Goal: Task Accomplishment & Management: Use online tool/utility

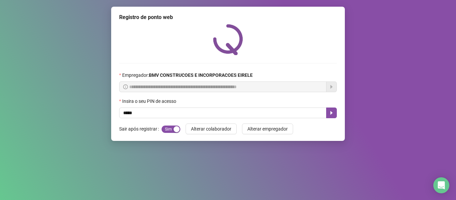
type input "*****"
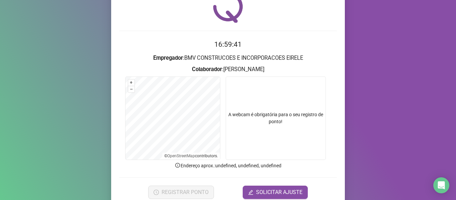
scroll to position [61, 0]
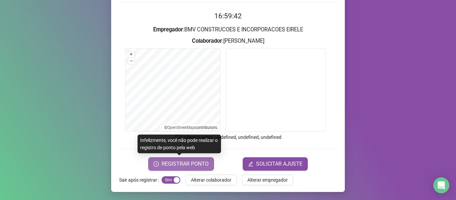
click at [206, 160] on button "REGISTRAR PONTO" at bounding box center [181, 163] width 66 height 13
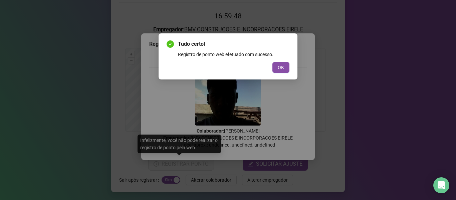
click at [279, 69] on span "OK" at bounding box center [281, 67] width 6 height 7
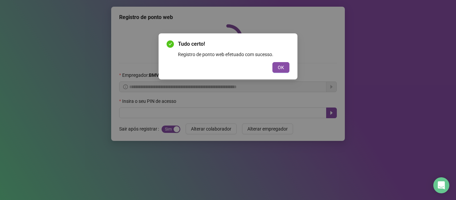
scroll to position [0, 0]
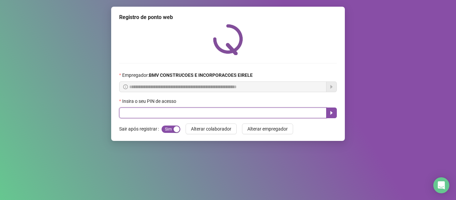
click at [286, 116] on input "text" at bounding box center [222, 112] width 207 height 11
type input "*****"
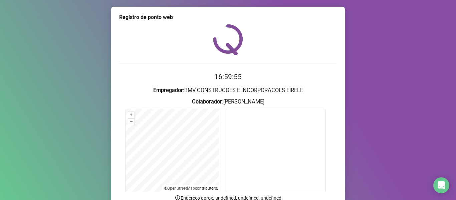
scroll to position [61, 0]
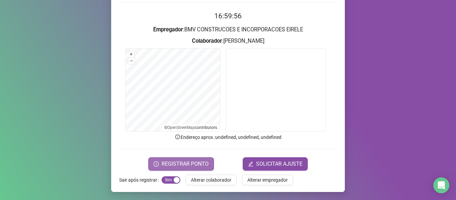
click at [159, 167] on button "REGISTRAR PONTO" at bounding box center [181, 163] width 66 height 13
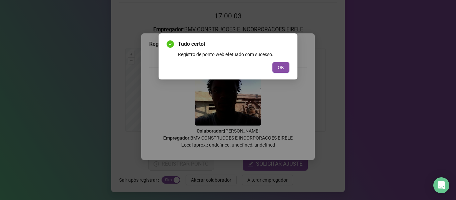
click at [279, 64] on span "OK" at bounding box center [281, 67] width 6 height 7
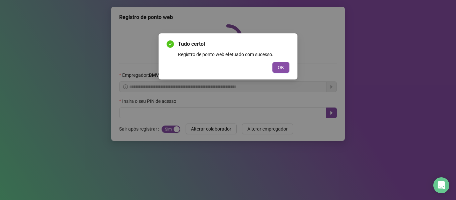
scroll to position [0, 0]
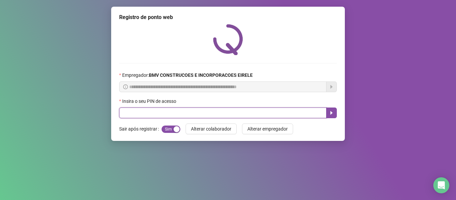
click at [291, 115] on input "text" at bounding box center [222, 112] width 207 height 11
type input "*****"
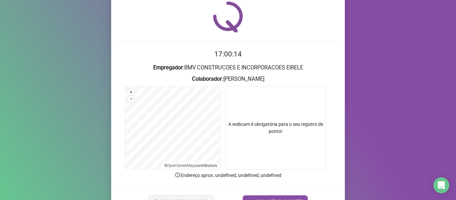
scroll to position [61, 0]
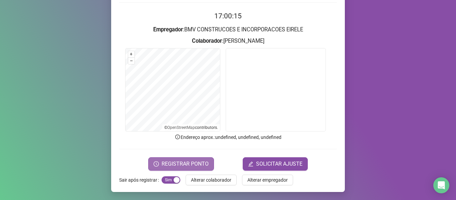
click at [184, 159] on button "REGISTRAR PONTO" at bounding box center [181, 163] width 66 height 13
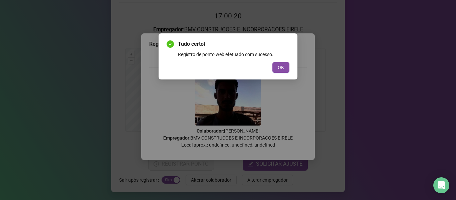
click at [280, 69] on span "OK" at bounding box center [281, 67] width 6 height 7
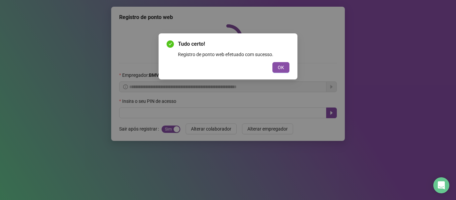
scroll to position [0, 0]
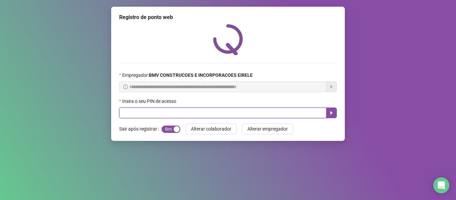
click at [300, 114] on input "text" at bounding box center [222, 112] width 207 height 11
type input "*****"
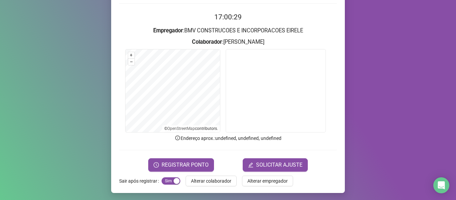
scroll to position [61, 0]
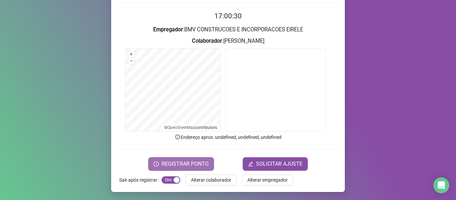
click at [190, 163] on span "REGISTRAR PONTO" at bounding box center [185, 164] width 47 height 8
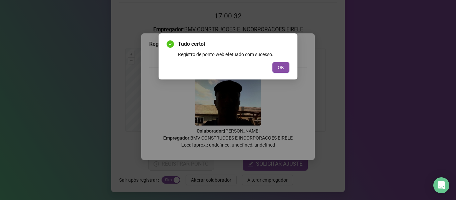
click at [284, 67] on button "OK" at bounding box center [280, 67] width 17 height 11
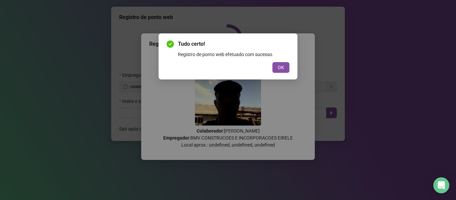
scroll to position [0, 0]
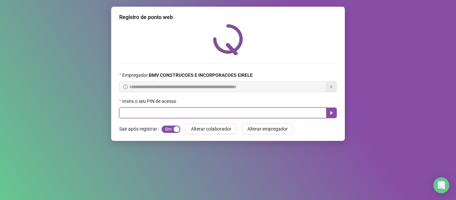
click at [291, 113] on input "text" at bounding box center [222, 112] width 207 height 11
type input "*****"
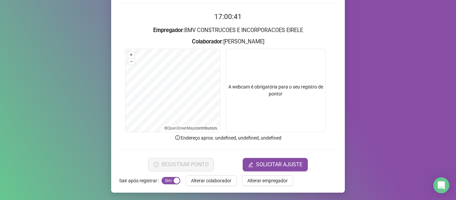
scroll to position [61, 0]
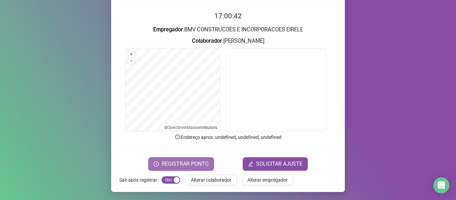
click at [166, 163] on span "REGISTRAR PONTO" at bounding box center [185, 164] width 47 height 8
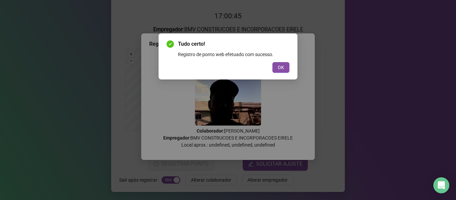
click at [293, 66] on div "Tudo certo! Registro de ponto web efetuado com sucesso. OK" at bounding box center [228, 56] width 139 height 46
click at [276, 66] on button "OK" at bounding box center [280, 67] width 17 height 11
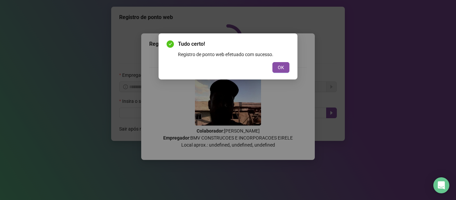
scroll to position [0, 0]
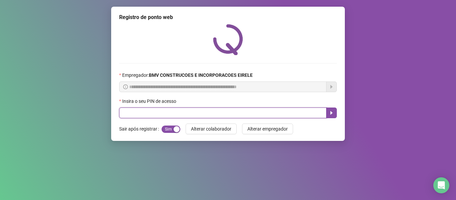
click at [272, 116] on input "text" at bounding box center [222, 112] width 207 height 11
type input "*****"
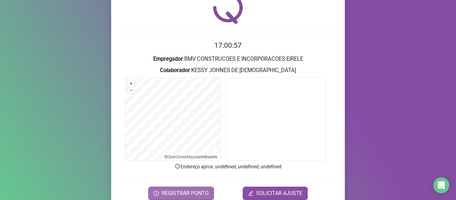
scroll to position [61, 0]
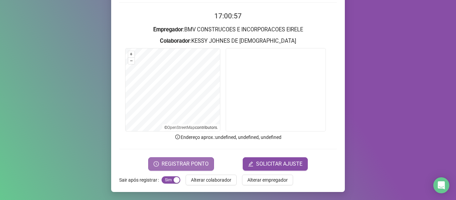
click at [155, 166] on icon "clock-circle" at bounding box center [156, 163] width 5 height 5
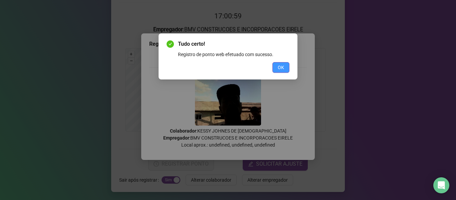
click at [279, 71] on span "OK" at bounding box center [281, 67] width 6 height 7
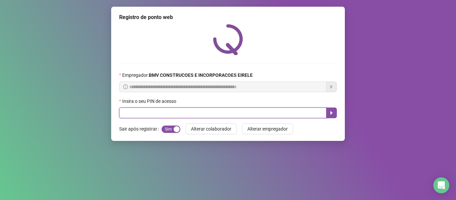
click at [275, 109] on input "text" at bounding box center [222, 112] width 207 height 11
type input "*****"
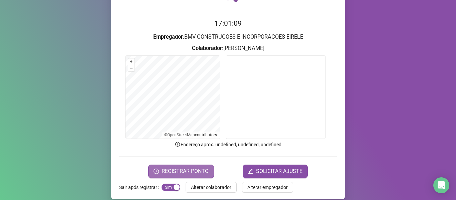
scroll to position [61, 0]
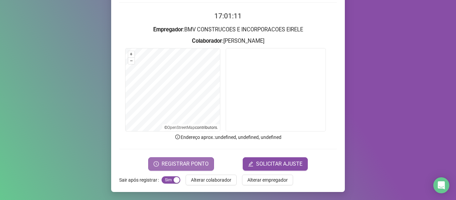
click at [162, 162] on span "REGISTRAR PONTO" at bounding box center [185, 164] width 47 height 8
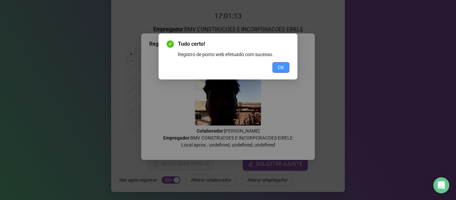
click at [276, 65] on button "OK" at bounding box center [280, 67] width 17 height 11
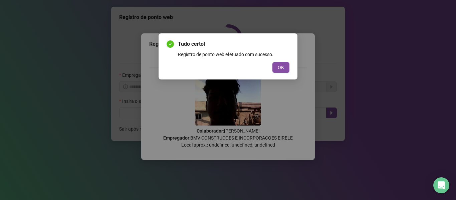
scroll to position [0, 0]
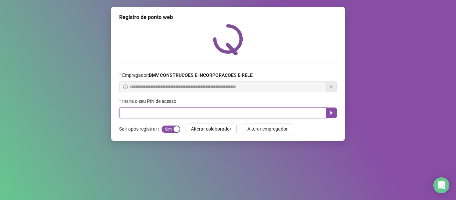
click at [273, 111] on input "text" at bounding box center [222, 112] width 207 height 11
type input "*****"
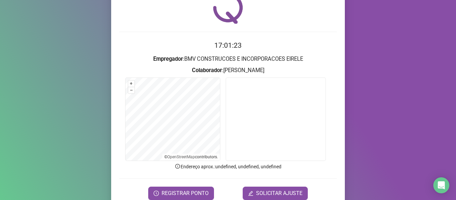
scroll to position [61, 0]
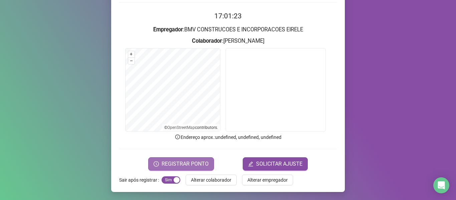
click at [171, 159] on button "REGISTRAR PONTO" at bounding box center [181, 163] width 66 height 13
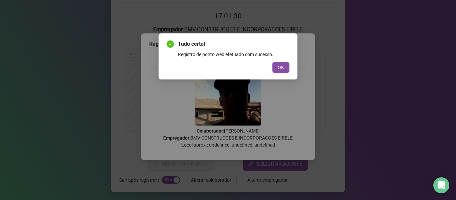
click at [283, 70] on span "OK" at bounding box center [281, 67] width 6 height 7
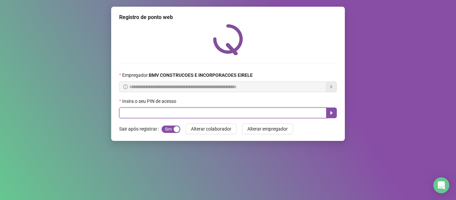
click at [296, 108] on input "text" at bounding box center [222, 112] width 207 height 11
type input "*****"
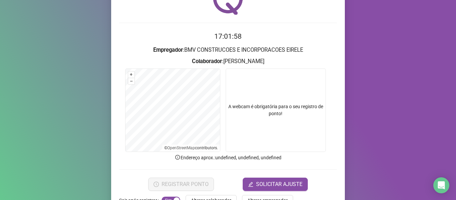
scroll to position [61, 0]
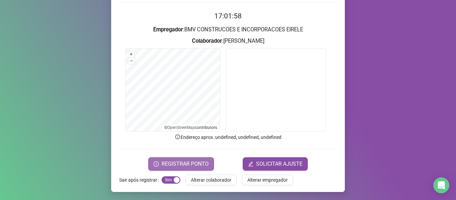
click at [160, 162] on button "REGISTRAR PONTO" at bounding box center [181, 163] width 66 height 13
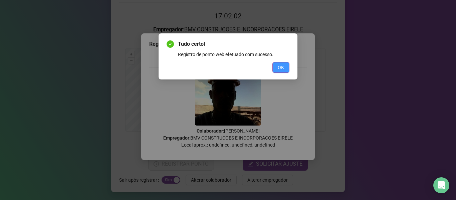
click at [279, 67] on span "OK" at bounding box center [281, 67] width 6 height 7
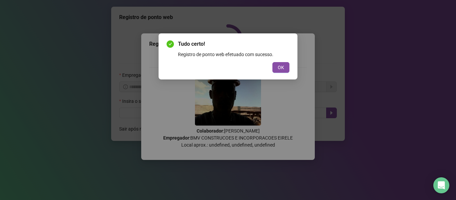
scroll to position [0, 0]
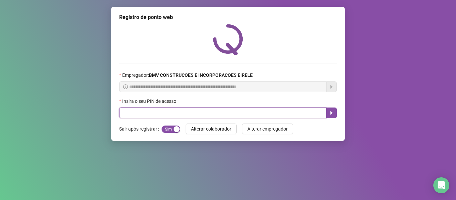
click at [307, 111] on input "text" at bounding box center [222, 112] width 207 height 11
type input "*****"
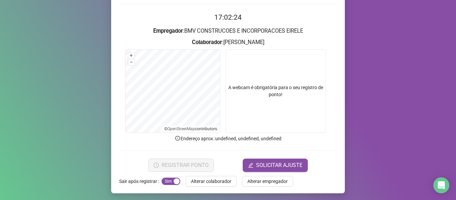
scroll to position [61, 0]
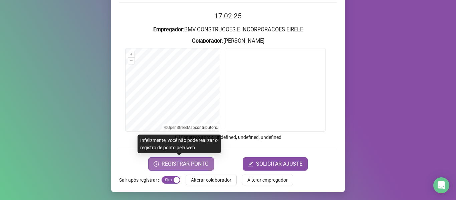
click at [187, 162] on span "REGISTRAR PONTO" at bounding box center [185, 164] width 47 height 8
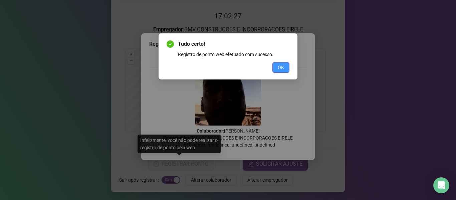
click at [276, 64] on button "OK" at bounding box center [280, 67] width 17 height 11
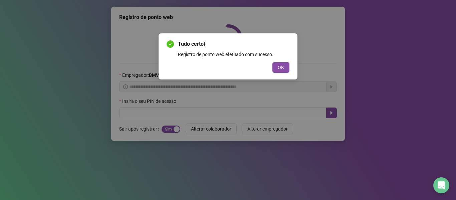
scroll to position [0, 0]
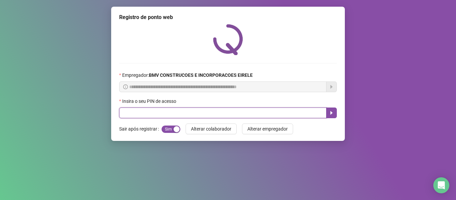
click at [283, 112] on input "text" at bounding box center [222, 112] width 207 height 11
type input "*****"
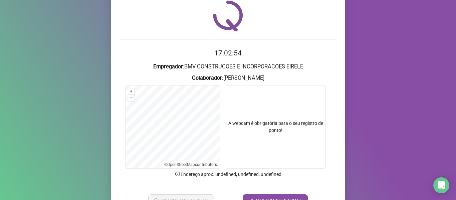
scroll to position [61, 0]
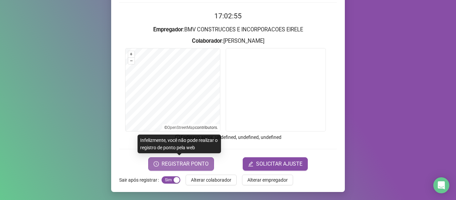
click at [190, 161] on span "REGISTRAR PONTO" at bounding box center [185, 164] width 47 height 8
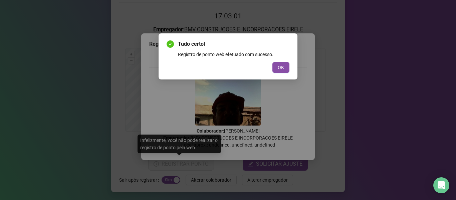
click at [276, 66] on button "OK" at bounding box center [280, 67] width 17 height 11
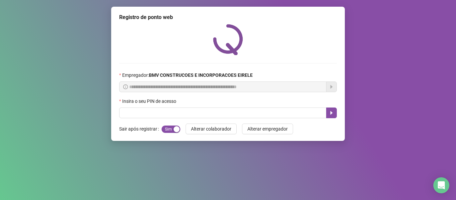
scroll to position [0, 0]
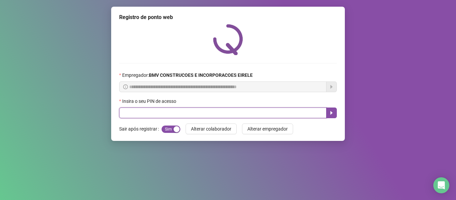
click at [288, 109] on input "text" at bounding box center [222, 112] width 207 height 11
type input "*****"
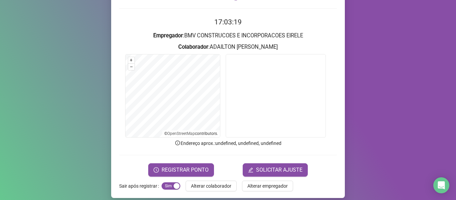
scroll to position [61, 0]
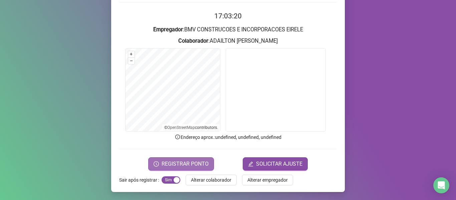
click at [192, 161] on span "REGISTRAR PONTO" at bounding box center [185, 164] width 47 height 8
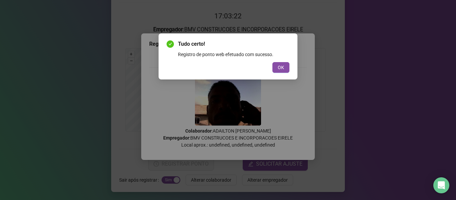
click at [280, 68] on span "OK" at bounding box center [281, 67] width 6 height 7
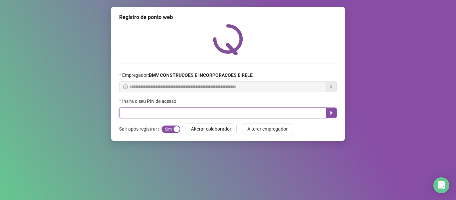
click at [289, 114] on input "text" at bounding box center [222, 112] width 207 height 11
type input "*****"
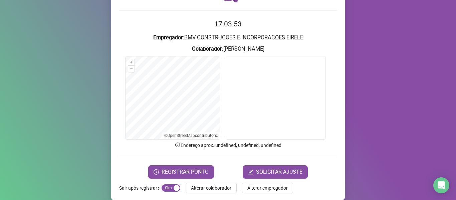
scroll to position [61, 0]
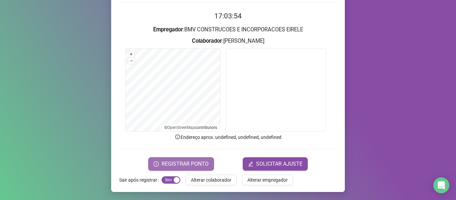
click at [183, 160] on span "REGISTRAR PONTO" at bounding box center [185, 164] width 47 height 8
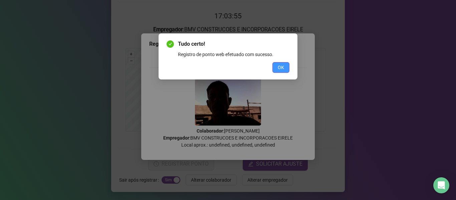
click at [277, 71] on button "OK" at bounding box center [280, 67] width 17 height 11
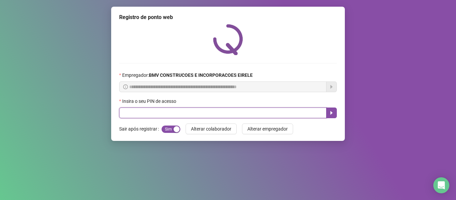
click at [303, 111] on input "text" at bounding box center [222, 112] width 207 height 11
type input "*****"
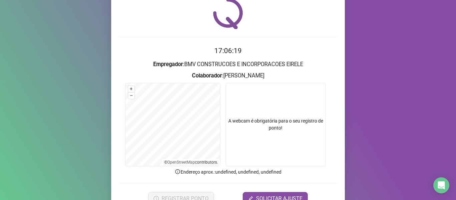
scroll to position [61, 0]
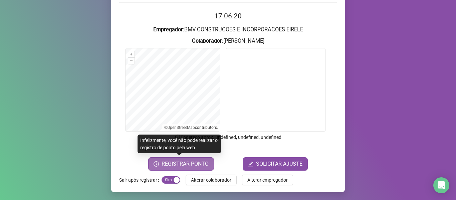
click at [167, 163] on span "REGISTRAR PONTO" at bounding box center [185, 164] width 47 height 8
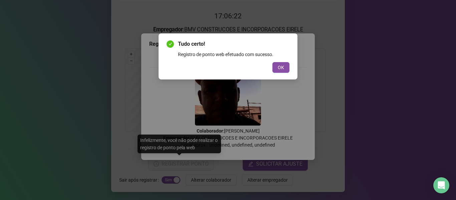
click at [281, 67] on span "OK" at bounding box center [281, 67] width 6 height 7
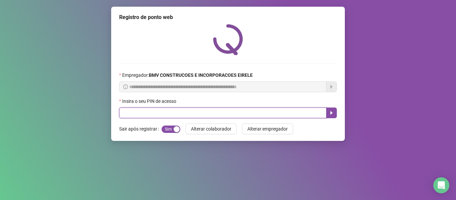
click at [291, 114] on input "text" at bounding box center [222, 112] width 207 height 11
type input "*****"
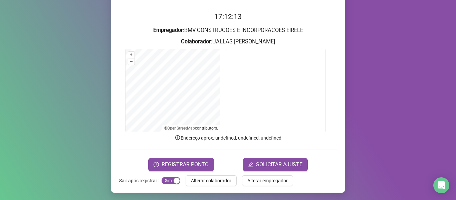
scroll to position [61, 0]
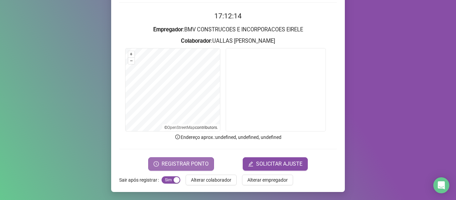
click at [177, 166] on span "REGISTRAR PONTO" at bounding box center [185, 164] width 47 height 8
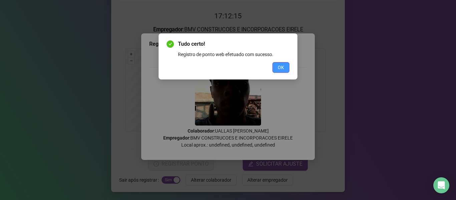
click at [282, 69] on span "OK" at bounding box center [281, 67] width 6 height 7
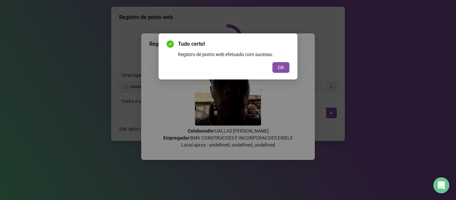
scroll to position [0, 0]
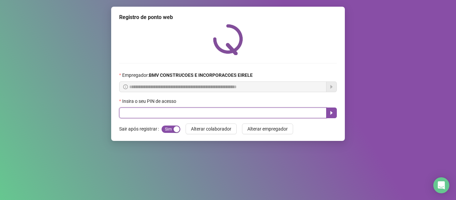
click at [280, 110] on input "text" at bounding box center [222, 112] width 207 height 11
